Goal: Transaction & Acquisition: Purchase product/service

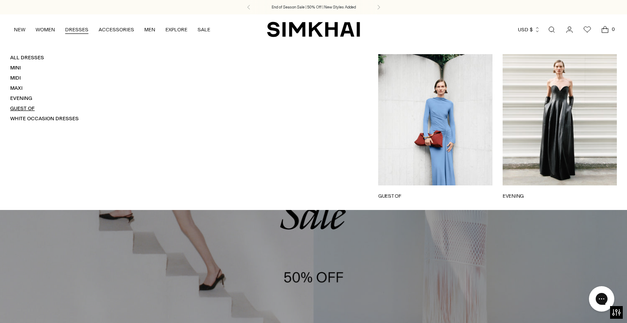
click at [19, 108] on link "Guest Of" at bounding box center [22, 108] width 25 height 6
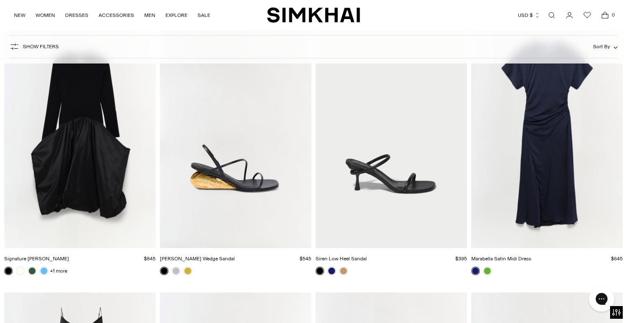
scroll to position [6047, 0]
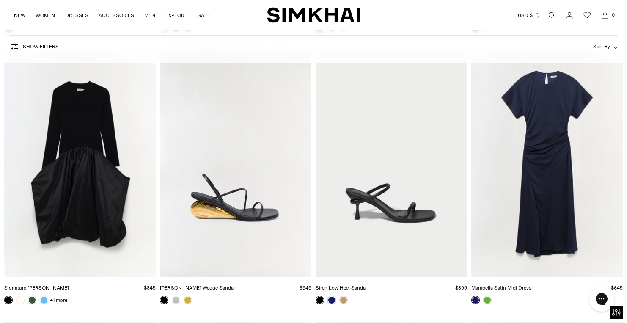
click at [0, 0] on img "Marabella Satin Midi Dress" at bounding box center [0, 0] width 0 height 0
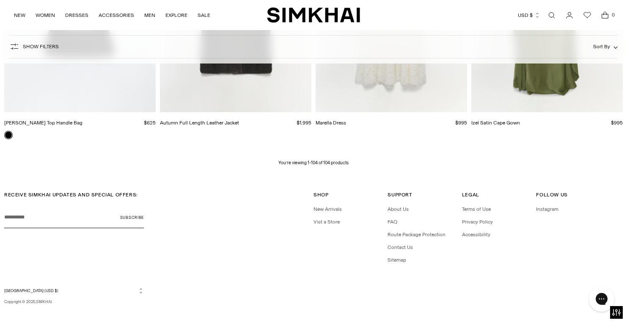
scroll to position [7036, 0]
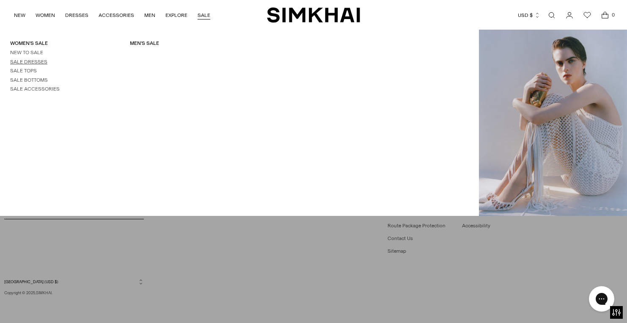
click at [33, 61] on link "Sale Dresses" at bounding box center [28, 62] width 37 height 6
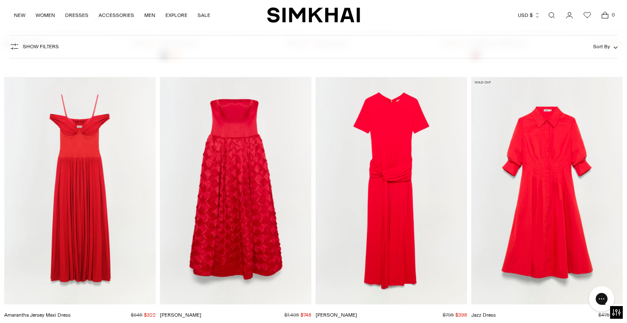
scroll to position [2239, 0]
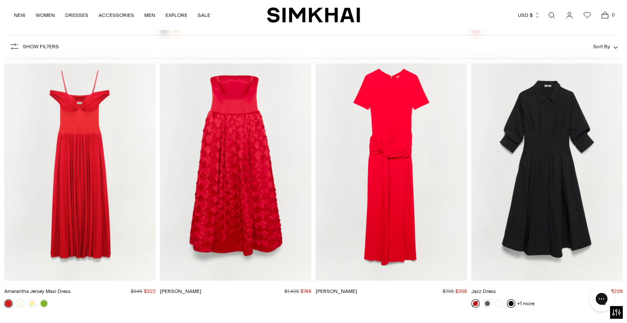
click at [511, 304] on link at bounding box center [511, 303] width 8 height 8
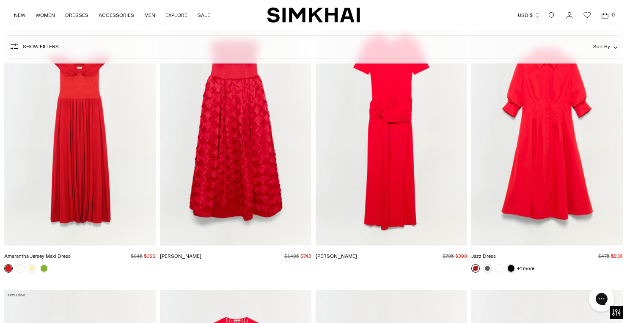
scroll to position [2266, 0]
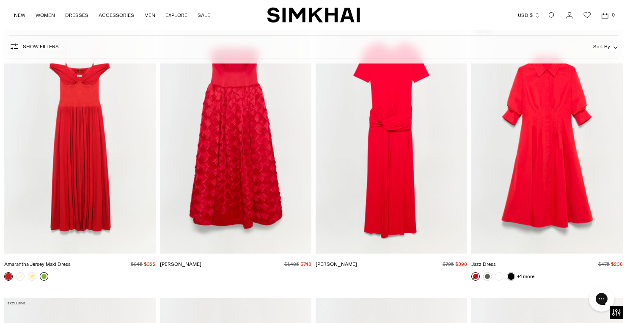
click at [44, 275] on link at bounding box center [44, 276] width 8 height 8
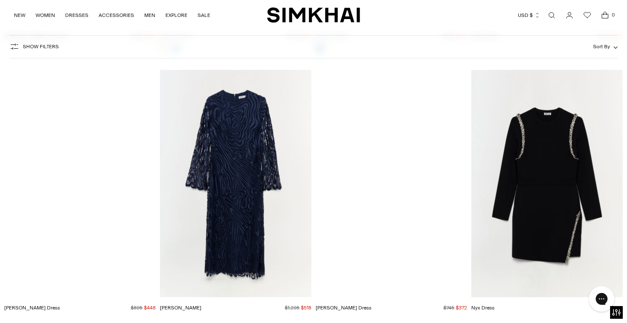
scroll to position [4117, 0]
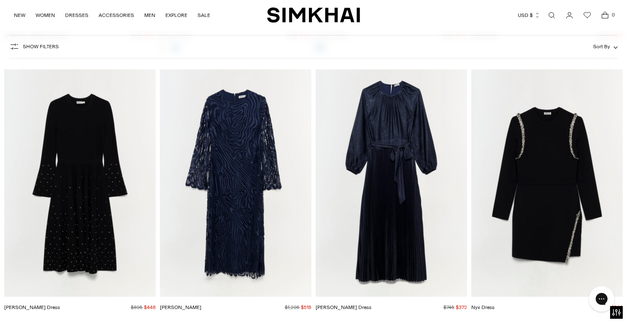
click at [0, 0] on img "Varenya Dress" at bounding box center [0, 0] width 0 height 0
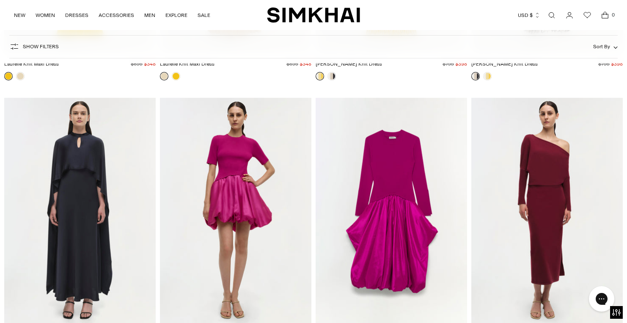
scroll to position [9202, 0]
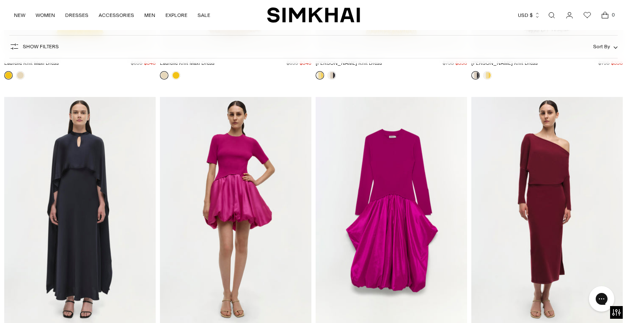
click at [0, 0] on img "Amory Dress" at bounding box center [0, 0] width 0 height 0
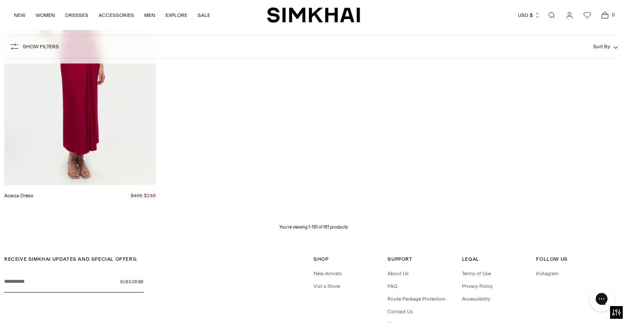
scroll to position [12306, 0]
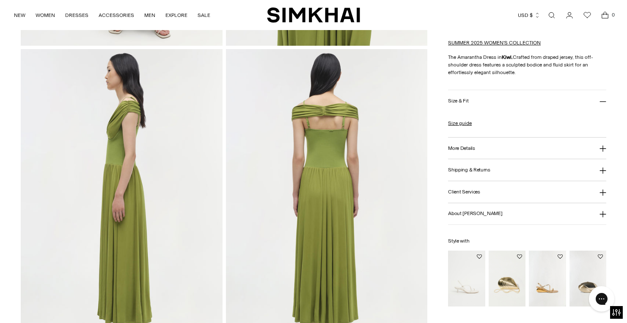
scroll to position [322, 0]
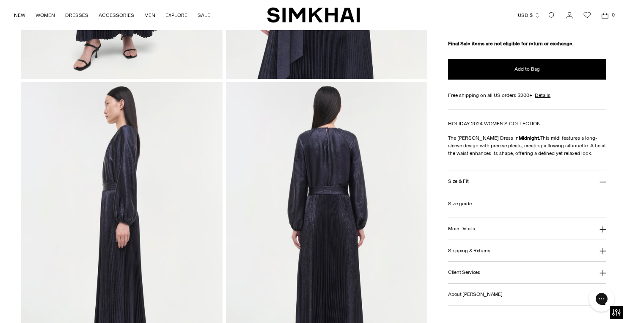
scroll to position [287, 0]
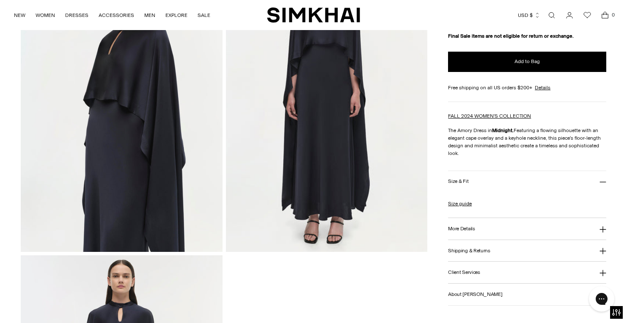
scroll to position [422, 0]
